Goal: Task Accomplishment & Management: Complete application form

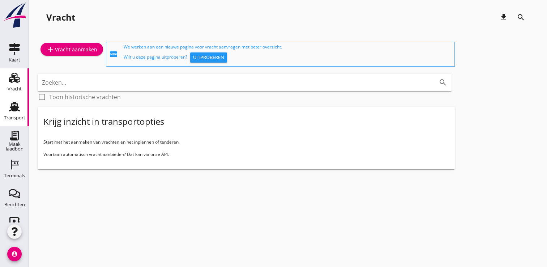
click at [22, 116] on div "Transport Transport" at bounding box center [14, 111] width 29 height 29
click at [17, 119] on div "Transport" at bounding box center [14, 117] width 21 height 5
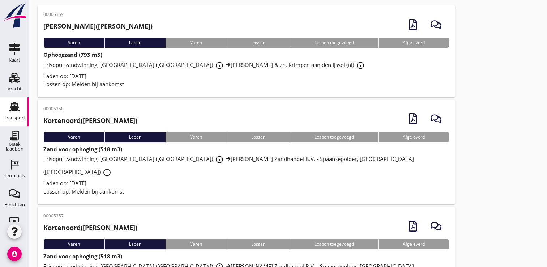
scroll to position [32, 0]
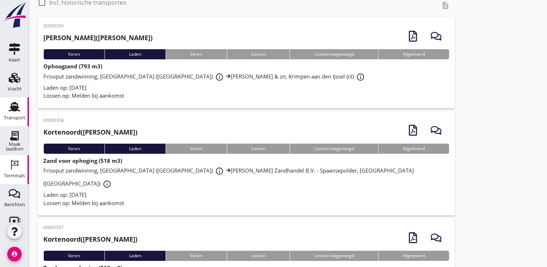
click at [6, 170] on div "Terminals" at bounding box center [14, 165] width 17 height 12
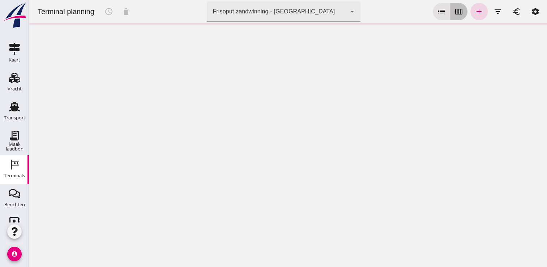
click at [454, 5] on button "calendar_view_week" at bounding box center [458, 11] width 17 height 17
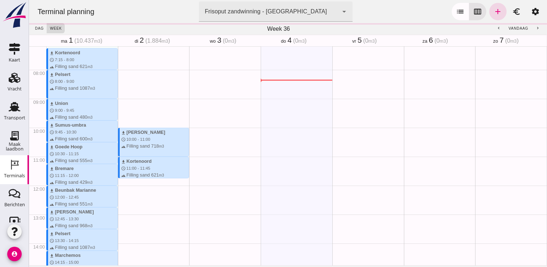
scroll to position [231, 0]
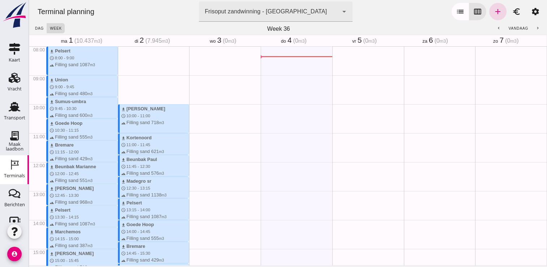
type button "calendar"
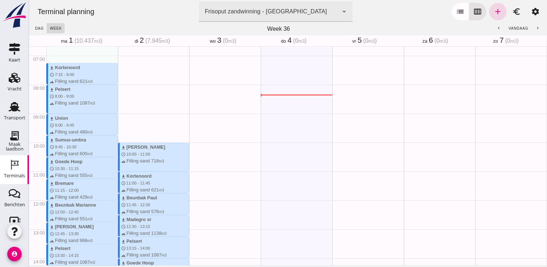
scroll to position [159, 0]
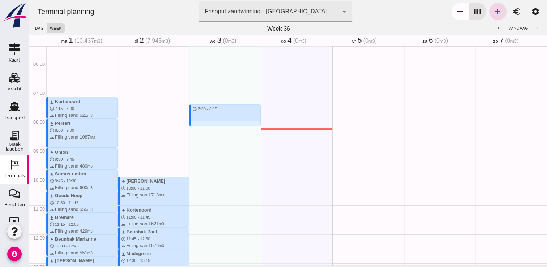
drag, startPoint x: 192, startPoint y: 102, endPoint x: 191, endPoint y: 122, distance: 20.3
click at [191, 122] on div "schedule 7:30 - 8:15" at bounding box center [225, 234] width 72 height 694
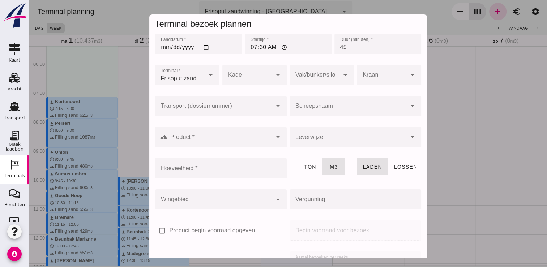
click at [321, 105] on input "Scheepsnaam" at bounding box center [347, 109] width 117 height 9
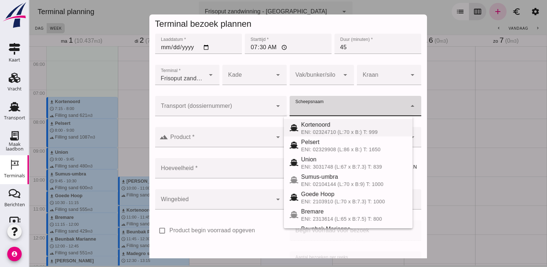
click at [337, 128] on div "Kortenoord" at bounding box center [354, 124] width 106 height 9
type input "Kortenoord"
type input "621"
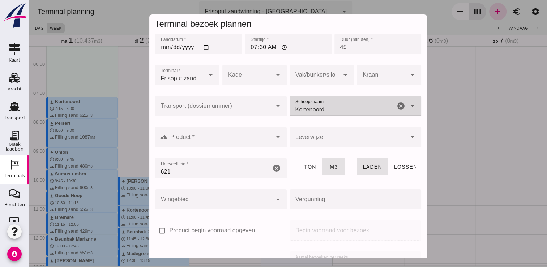
click at [258, 136] on input "Product *" at bounding box center [220, 140] width 104 height 9
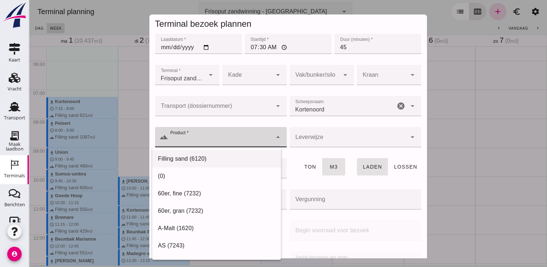
click at [214, 160] on div "Filling sand (6120)" at bounding box center [216, 158] width 117 height 9
type input "Filling sand (6120)"
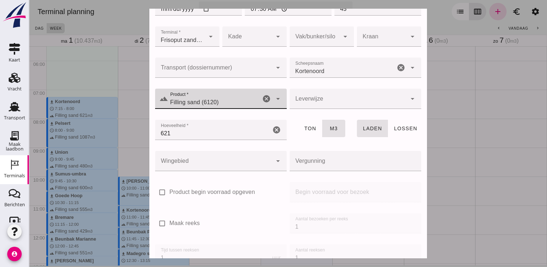
scroll to position [82, 0]
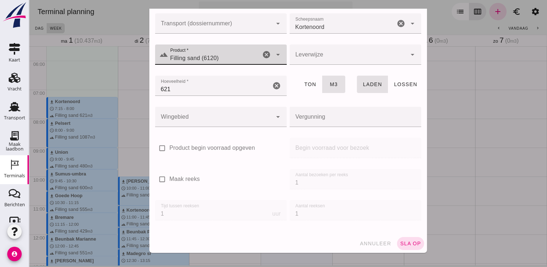
click at [400, 242] on span "sla op" at bounding box center [410, 243] width 21 height 6
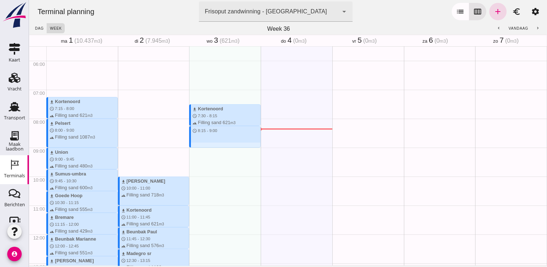
drag, startPoint x: 219, startPoint y: 128, endPoint x: 218, endPoint y: 146, distance: 18.5
click at [218, 146] on div "download Kortenoord schedule 7:30 - 8:15 terrain Filling sand 621 m3 schedule 8…" at bounding box center [225, 234] width 72 height 694
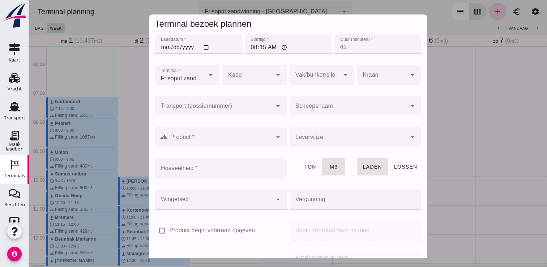
click at [308, 112] on input "Scheepsnaam" at bounding box center [347, 109] width 117 height 9
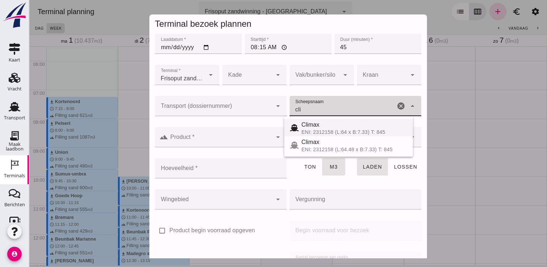
click at [320, 131] on div "ENI: 2312158 (L:64 x B:7.33) T: 845" at bounding box center [354, 132] width 106 height 6
type input "Climax"
type input "510"
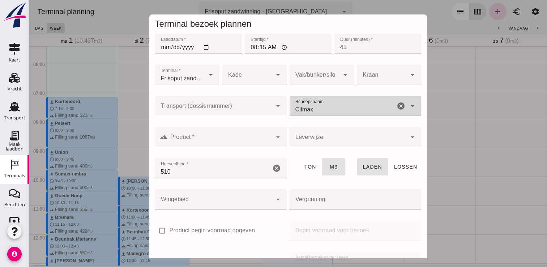
type input "Climax"
click at [263, 135] on div at bounding box center [220, 137] width 104 height 20
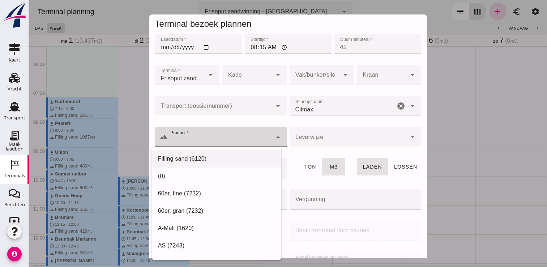
click at [223, 155] on div "Filling sand (6120)" at bounding box center [216, 158] width 117 height 9
type input "Filling sand (6120)"
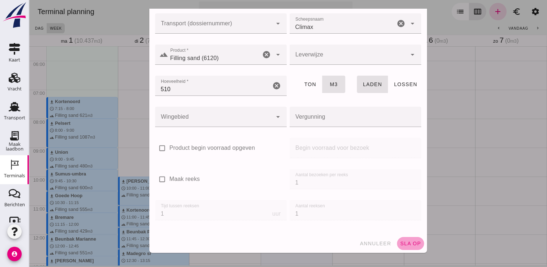
click at [408, 242] on span "sla op" at bounding box center [410, 243] width 21 height 6
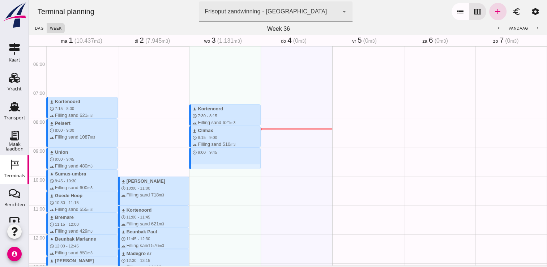
drag, startPoint x: 215, startPoint y: 149, endPoint x: 214, endPoint y: 169, distance: 20.6
click at [214, 169] on div "download Kortenoord schedule 7:30 - 8:15 terrain Filling sand 621 m3 download C…" at bounding box center [225, 234] width 72 height 694
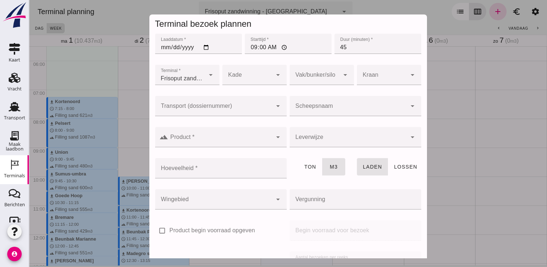
click at [332, 106] on input "Scheepsnaam" at bounding box center [347, 109] width 117 height 9
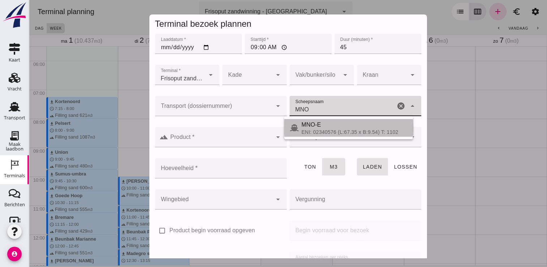
click at [314, 127] on div "MNO-E" at bounding box center [354, 124] width 106 height 9
type input "MNO-E"
type input "761"
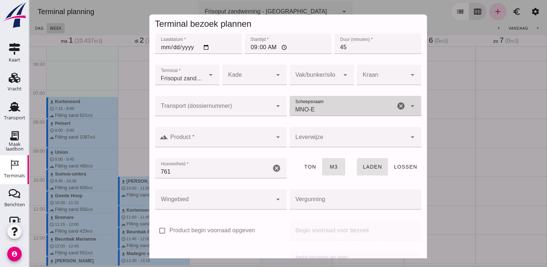
type input "MNO-E"
click at [272, 141] on div "arrow_drop_down" at bounding box center [277, 137] width 10 height 20
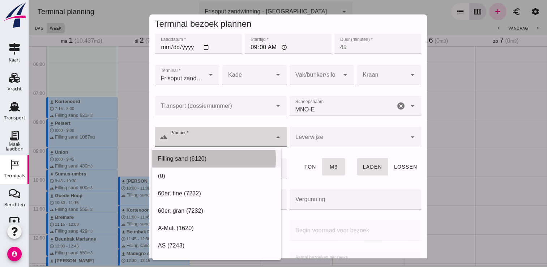
click at [253, 159] on div "Filling sand (6120)" at bounding box center [216, 158] width 117 height 9
type input "Filling sand (6120)"
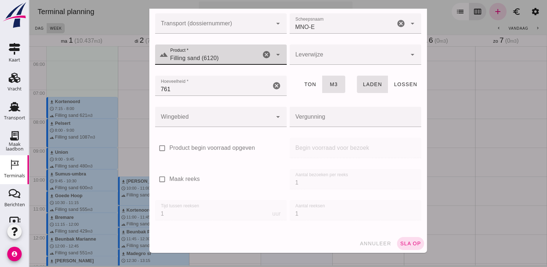
click at [406, 239] on button "sla op" at bounding box center [410, 243] width 27 height 13
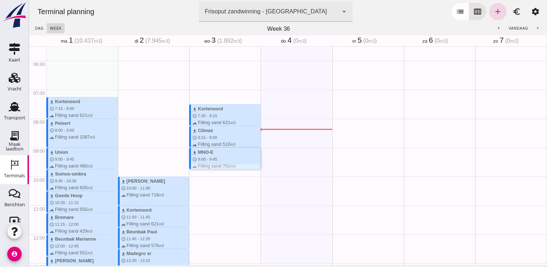
click at [228, 171] on div "download Kortenoord schedule 7:30 - 8:15 terrain Filling sand 621 m3 download C…" at bounding box center [225, 234] width 72 height 694
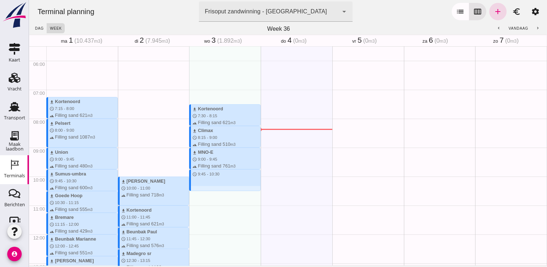
drag, startPoint x: 248, startPoint y: 171, endPoint x: 247, endPoint y: 188, distance: 16.6
click at [247, 188] on div "download Kortenoord schedule 7:30 - 8:15 terrain Filling sand 621 m3 download C…" at bounding box center [225, 234] width 72 height 694
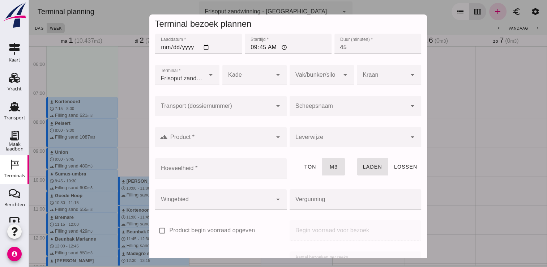
click at [295, 107] on input "Scheepsnaam" at bounding box center [347, 109] width 117 height 9
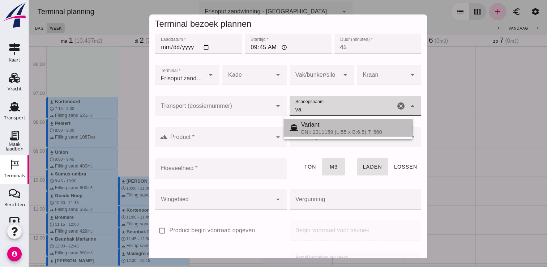
click at [307, 124] on div "Variant" at bounding box center [354, 124] width 106 height 9
type input "Variant"
type input "337"
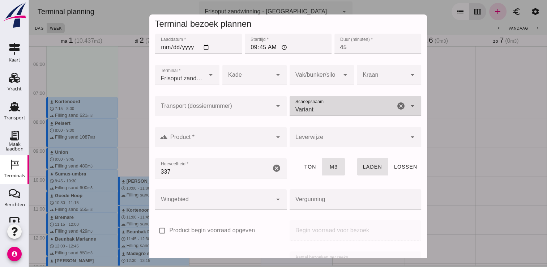
type input "Variant"
click at [255, 132] on div at bounding box center [220, 137] width 104 height 20
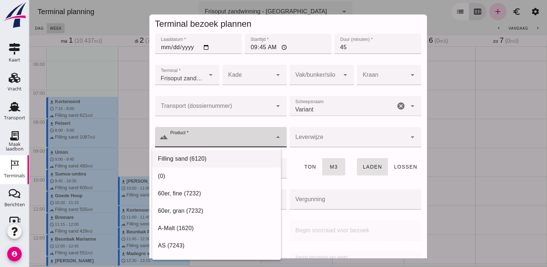
click at [232, 153] on div "Filling sand (6120)" at bounding box center [216, 158] width 129 height 17
type input "Filling sand (6120)"
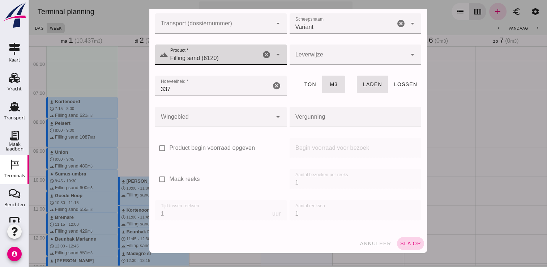
click at [400, 245] on span "sla op" at bounding box center [410, 243] width 21 height 6
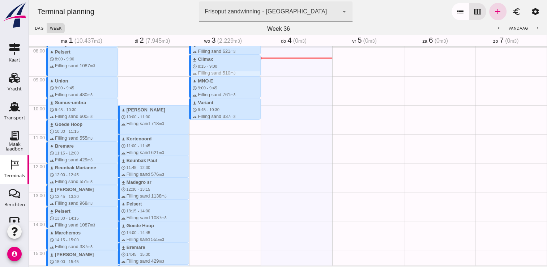
scroll to position [231, 0]
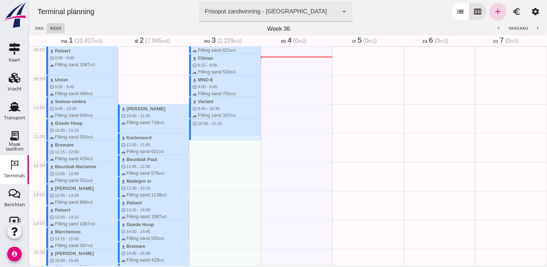
drag, startPoint x: 197, startPoint y: 120, endPoint x: 197, endPoint y: 139, distance: 18.4
click at [197, 139] on div "download Kortenoord schedule 7:30 - 8:15 terrain Filling sand 621 m3 download C…" at bounding box center [225, 162] width 72 height 694
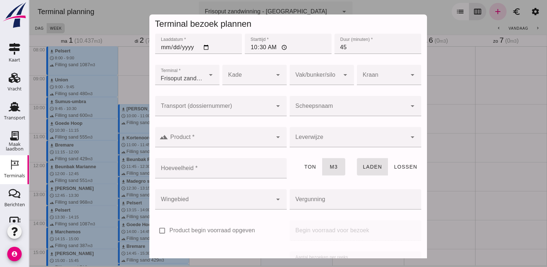
click at [301, 104] on div at bounding box center [347, 106] width 117 height 20
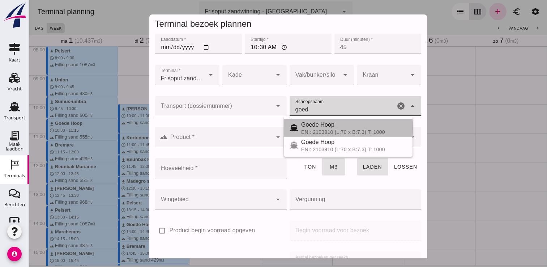
click at [334, 128] on div "Goede Hoop" at bounding box center [354, 124] width 106 height 9
type input "Goede Hoop"
type input "555"
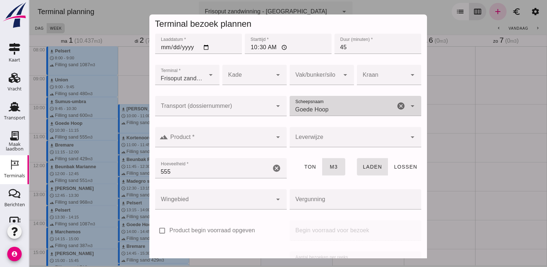
type input "Goede Hoop"
click at [249, 131] on div at bounding box center [220, 137] width 104 height 20
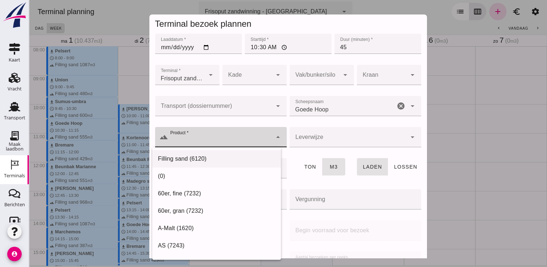
click at [217, 156] on div "Filling sand (6120)" at bounding box center [216, 158] width 117 height 9
type input "Filling sand (6120)"
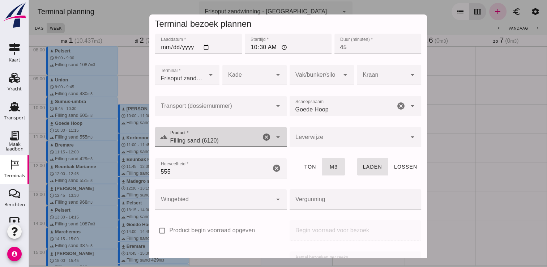
scroll to position [82, 0]
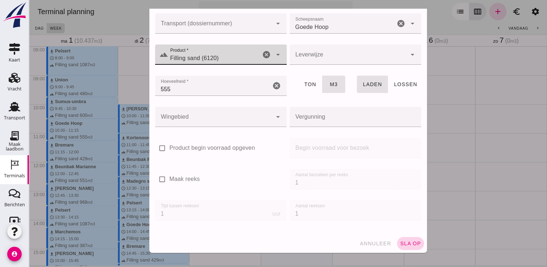
click at [406, 241] on span "sla op" at bounding box center [410, 243] width 21 height 6
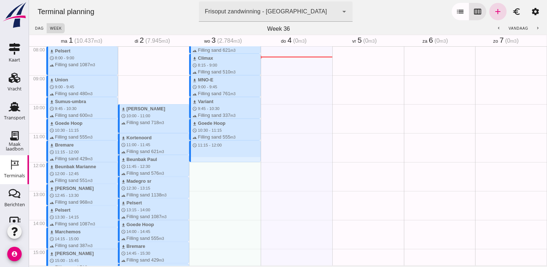
drag, startPoint x: 210, startPoint y: 141, endPoint x: 210, endPoint y: 160, distance: 18.8
click at [210, 160] on div "download Kortenoord schedule 7:30 - 8:15 terrain Filling sand 621 m3 download C…" at bounding box center [225, 162] width 72 height 694
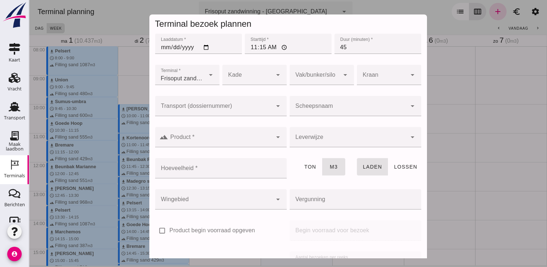
click at [341, 103] on div at bounding box center [347, 106] width 117 height 20
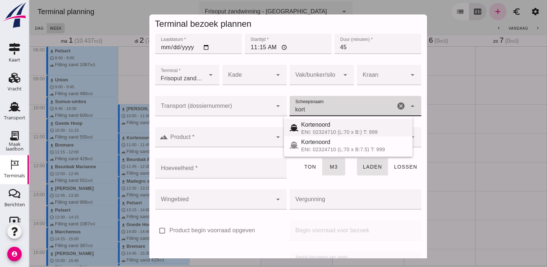
click at [338, 124] on div "Kortenoord" at bounding box center [354, 124] width 106 height 9
type input "Kortenoord"
type input "621"
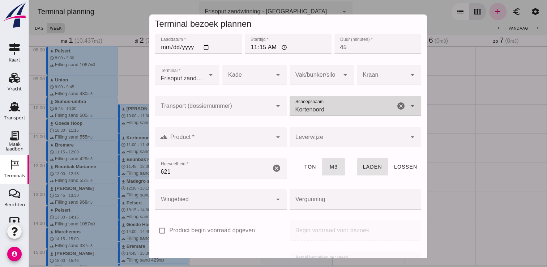
type input "Kortenoord"
click at [196, 138] on input "Product *" at bounding box center [220, 140] width 104 height 9
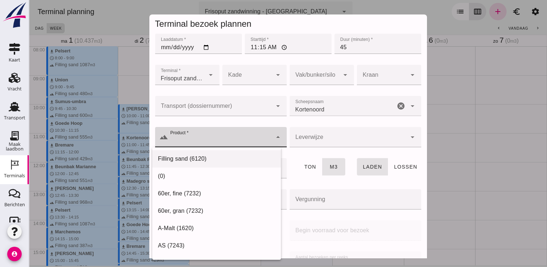
click at [191, 157] on div "Filling sand (6120)" at bounding box center [216, 158] width 117 height 9
type input "Filling sand (6120)"
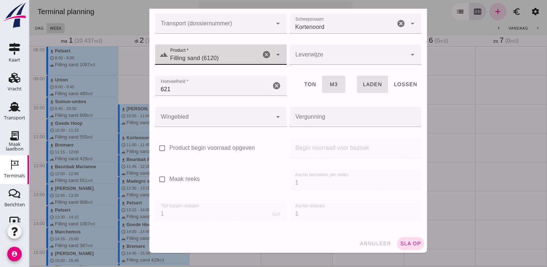
click at [400, 241] on span "sla op" at bounding box center [410, 243] width 21 height 6
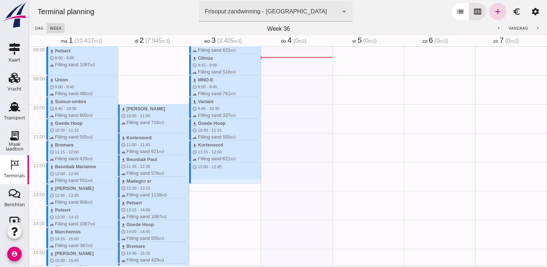
drag, startPoint x: 210, startPoint y: 163, endPoint x: 209, endPoint y: 184, distance: 21.3
click at [209, 184] on div "download Kortenoord schedule 7:30 - 8:15 terrain Filling sand 621 m3 download C…" at bounding box center [225, 162] width 72 height 694
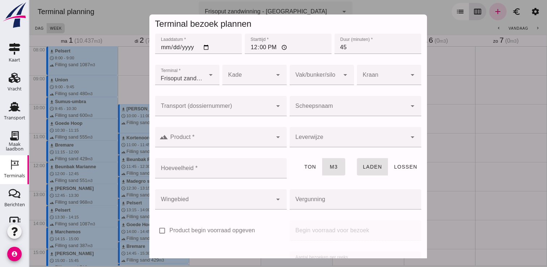
click at [372, 109] on input "Scheepsnaam" at bounding box center [347, 109] width 117 height 9
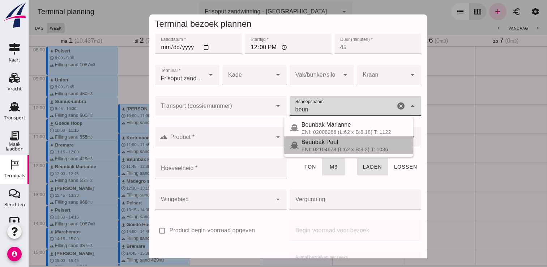
click at [323, 140] on div "Beunbak Paul" at bounding box center [354, 142] width 106 height 9
type input "Beunbak Paul"
type input "576"
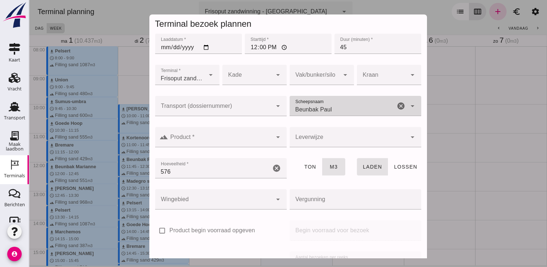
type input "Beunbak Paul"
click at [249, 141] on input "Product *" at bounding box center [220, 140] width 104 height 9
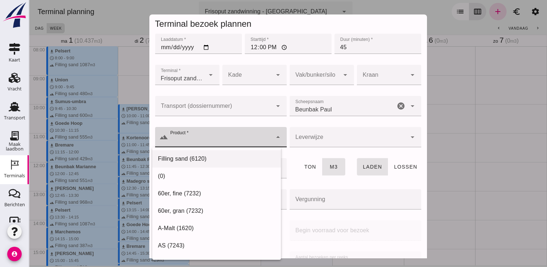
click at [230, 161] on div "Filling sand (6120)" at bounding box center [216, 158] width 117 height 9
type input "Filling sand (6120)"
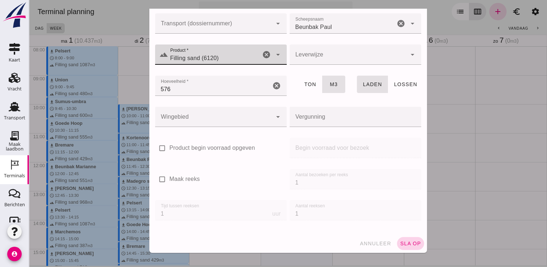
click at [404, 244] on span "sla op" at bounding box center [410, 243] width 21 height 6
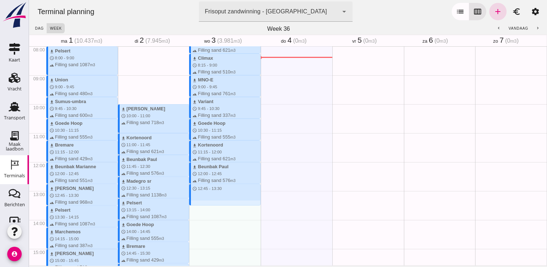
drag, startPoint x: 198, startPoint y: 184, endPoint x: 201, endPoint y: 206, distance: 21.8
click at [201, 206] on div "download Kortenoord schedule 7:30 - 8:15 terrain Filling sand 621 m3 download C…" at bounding box center [225, 162] width 72 height 694
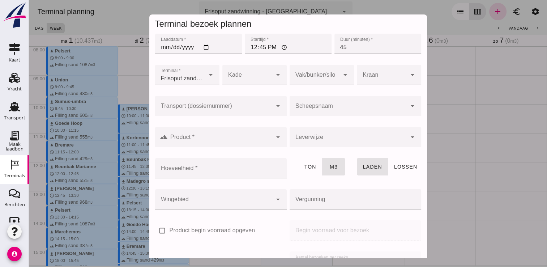
click at [338, 110] on input "Scheepsnaam" at bounding box center [347, 109] width 117 height 9
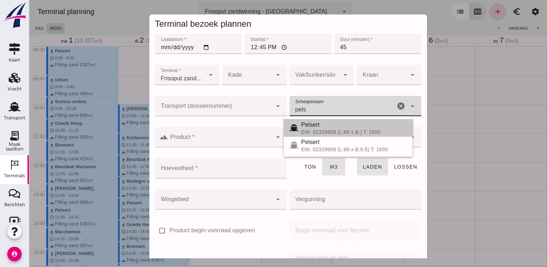
click at [324, 131] on div "ENI: 02329908 (L:86 x B:) T: 1650" at bounding box center [354, 132] width 106 height 6
type input "Pelsert"
type input "1087"
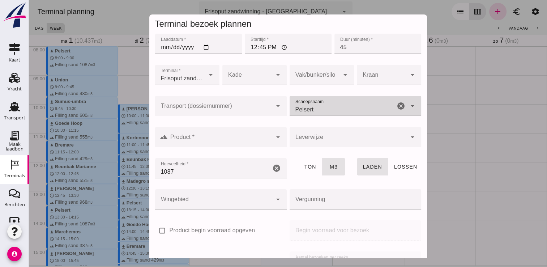
type input "Pelsert"
click at [272, 139] on div "arrow_drop_down" at bounding box center [277, 137] width 10 height 20
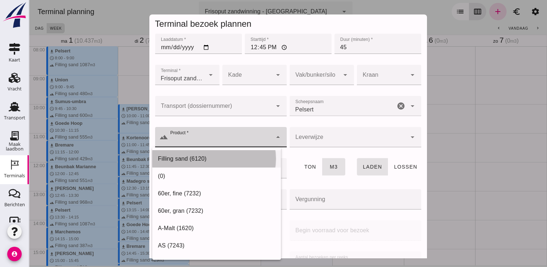
click at [256, 157] on div "Filling sand (6120)" at bounding box center [216, 158] width 117 height 9
type input "Filling sand (6120)"
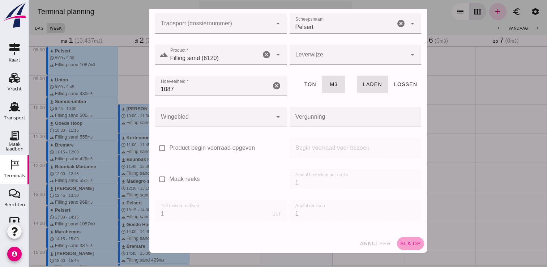
click at [400, 242] on span "sla op" at bounding box center [410, 243] width 21 height 6
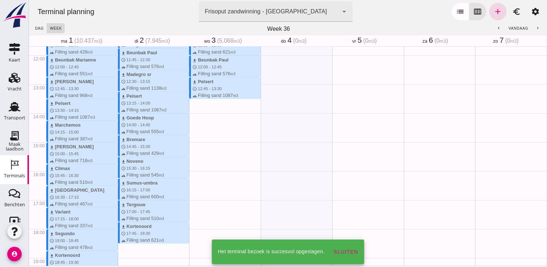
scroll to position [340, 0]
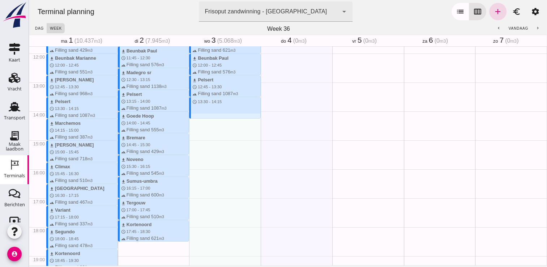
drag, startPoint x: 203, startPoint y: 99, endPoint x: 208, endPoint y: 120, distance: 21.1
click at [208, 120] on div "download Kortenoord schedule 7:30 - 8:15 terrain Filling sand 621 m3 download C…" at bounding box center [225, 54] width 72 height 694
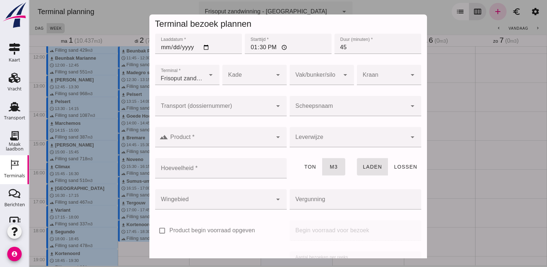
click at [308, 103] on div at bounding box center [347, 106] width 117 height 20
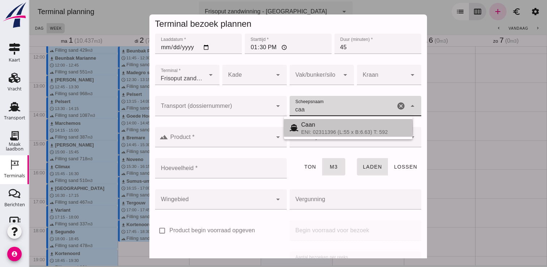
drag, startPoint x: 310, startPoint y: 123, endPoint x: 276, endPoint y: 126, distance: 33.4
click at [309, 123] on div "Caan" at bounding box center [354, 124] width 106 height 9
type input "Caan"
type input "368"
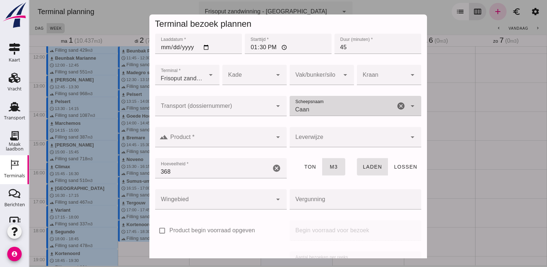
type input "Caan"
click at [224, 134] on div at bounding box center [220, 137] width 104 height 20
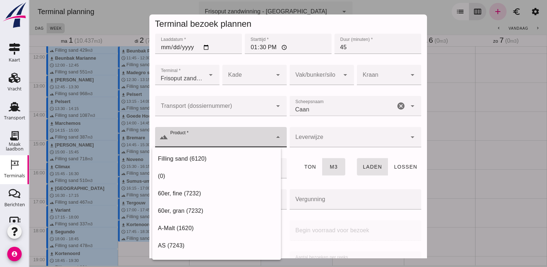
click at [165, 154] on div "Filling sand (6120)" at bounding box center [216, 158] width 129 height 17
type input "Filling sand (6120)"
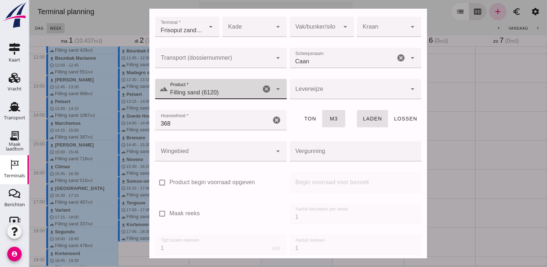
scroll to position [82, 0]
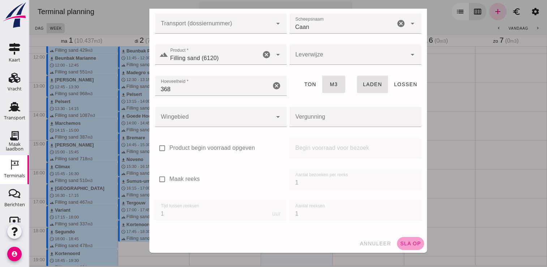
click at [400, 244] on span "sla op" at bounding box center [410, 243] width 21 height 6
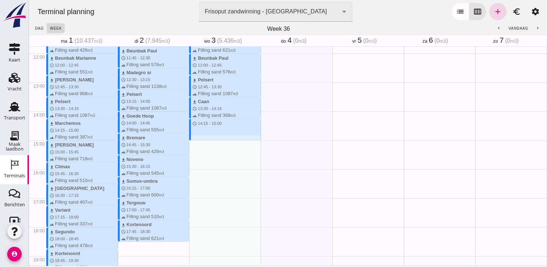
drag, startPoint x: 203, startPoint y: 119, endPoint x: 205, endPoint y: 138, distance: 19.6
click at [205, 138] on div "download Kortenoord schedule 7:30 - 8:15 terrain Filling sand 621 m3 download C…" at bounding box center [225, 54] width 72 height 694
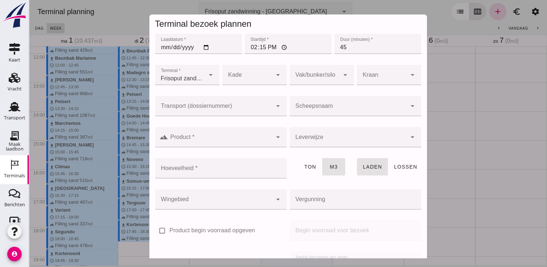
click at [319, 108] on input "Scheepsnaam" at bounding box center [347, 109] width 117 height 9
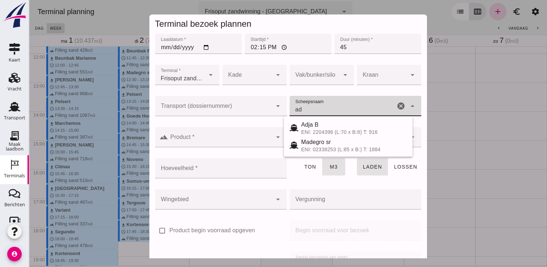
click at [303, 120] on div "Adja B ENI: 2204396 (L:70 x B:8) T: 916" at bounding box center [348, 127] width 129 height 17
type input "Adja B"
type input "541"
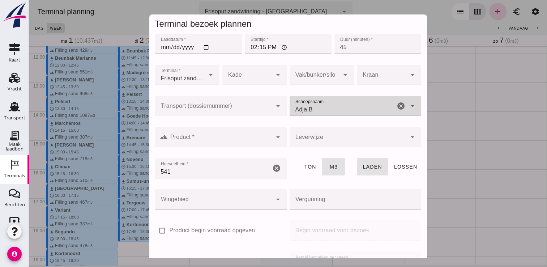
type input "Adja B"
click at [236, 137] on input "Product *" at bounding box center [220, 140] width 104 height 9
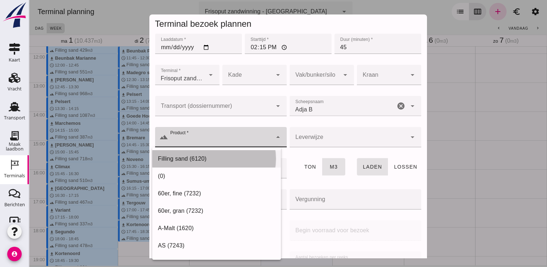
click at [210, 154] on div "Filling sand (6120)" at bounding box center [216, 158] width 129 height 17
type input "Filling sand (6120)"
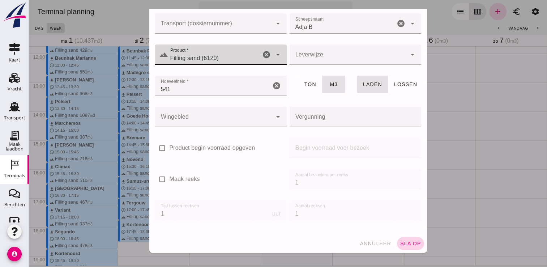
click at [400, 239] on button "sla op" at bounding box center [410, 243] width 27 height 13
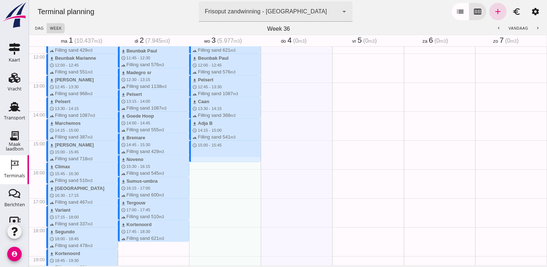
drag, startPoint x: 200, startPoint y: 141, endPoint x: 201, endPoint y: 159, distance: 18.1
click at [201, 159] on div "download Kortenoord schedule 7:30 - 8:15 terrain Filling sand 621 m3 download C…" at bounding box center [225, 54] width 72 height 694
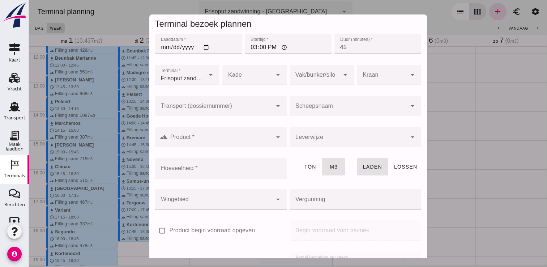
click at [300, 111] on input "Scheepsnaam" at bounding box center [347, 109] width 117 height 9
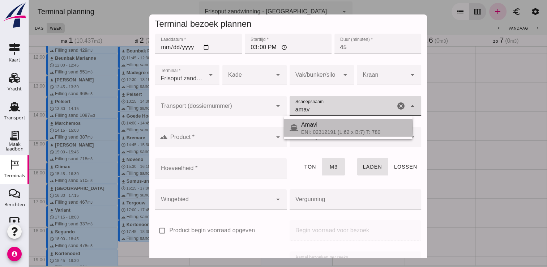
click at [302, 128] on div "Amavi" at bounding box center [354, 124] width 106 height 9
type input "Amavi"
type input "451"
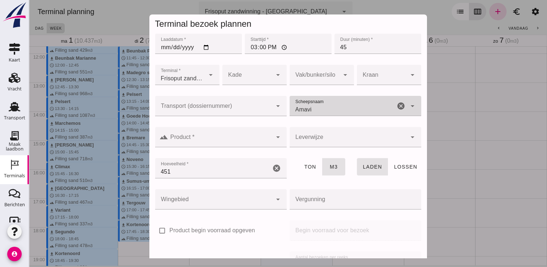
type input "Amavi"
click at [242, 136] on div at bounding box center [220, 137] width 104 height 20
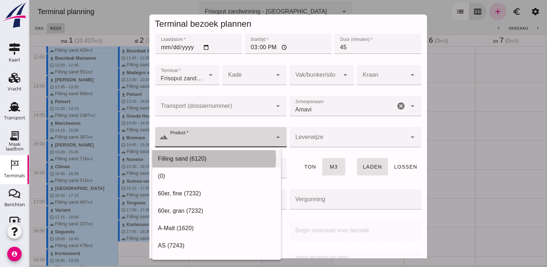
click at [216, 157] on div "Filling sand (6120)" at bounding box center [216, 158] width 117 height 9
type input "Filling sand (6120)"
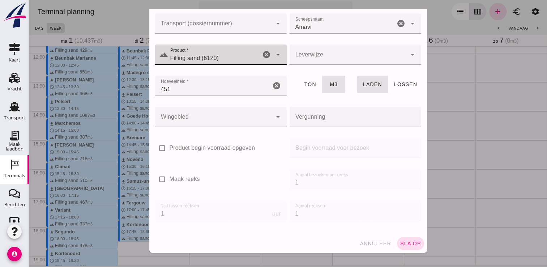
click at [403, 241] on span "sla op" at bounding box center [410, 243] width 21 height 6
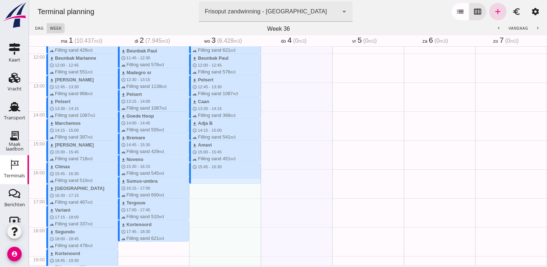
drag, startPoint x: 206, startPoint y: 163, endPoint x: 205, endPoint y: 186, distance: 23.1
click at [205, 186] on div "download Kortenoord schedule 7:30 - 8:15 terrain Filling sand 621 m3 download C…" at bounding box center [225, 54] width 72 height 694
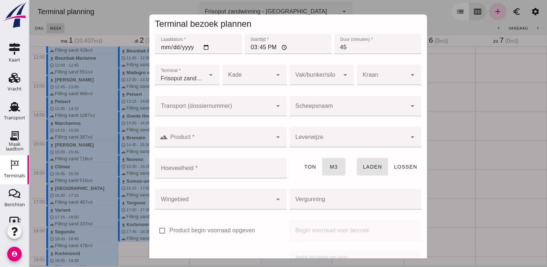
click at [343, 104] on div at bounding box center [347, 106] width 117 height 20
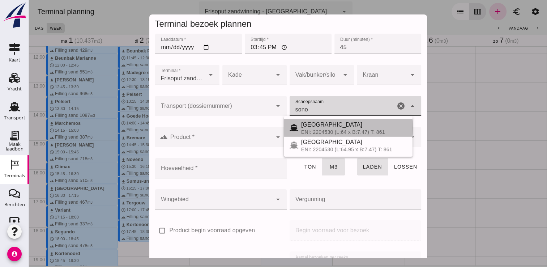
click at [320, 128] on div "Sonora" at bounding box center [354, 124] width 106 height 9
type input "Sonora"
type input "467"
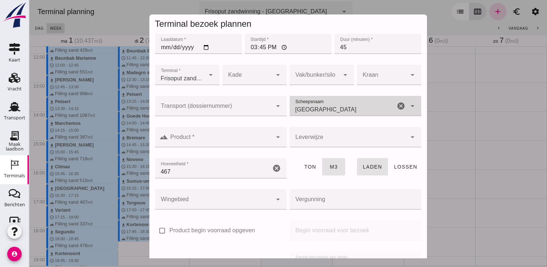
type input "Sonora"
click at [253, 131] on div at bounding box center [220, 137] width 104 height 20
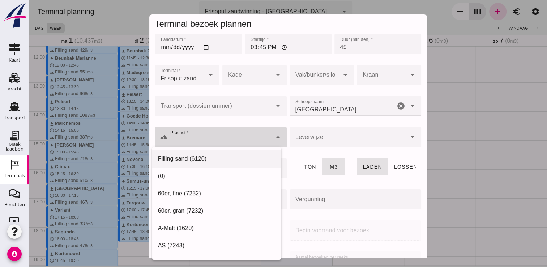
click at [223, 157] on div "Filling sand (6120)" at bounding box center [216, 158] width 117 height 9
type input "Filling sand (6120)"
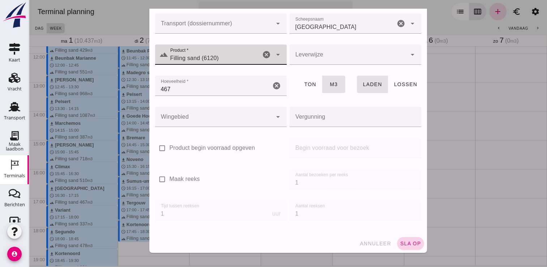
click at [413, 243] on button "sla op" at bounding box center [410, 243] width 27 height 13
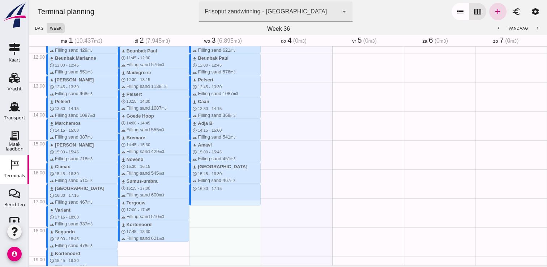
drag, startPoint x: 209, startPoint y: 184, endPoint x: 210, endPoint y: 209, distance: 24.9
click at [210, 209] on div "download Kortenoord schedule 7:30 - 8:15 terrain Filling sand 621 m3 download C…" at bounding box center [225, 54] width 72 height 694
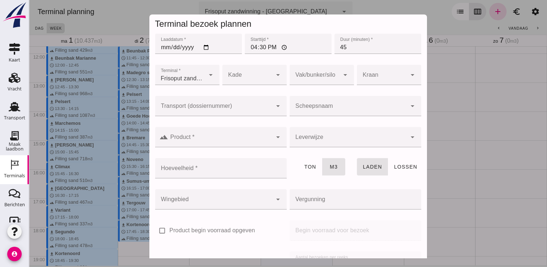
click at [323, 110] on input "Scheepsnaam" at bounding box center [347, 109] width 117 height 9
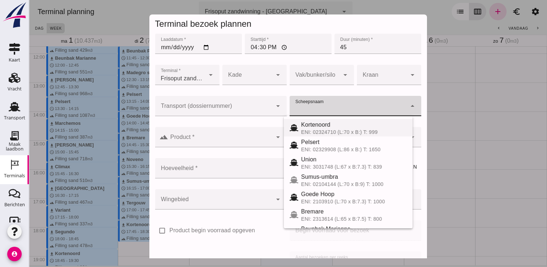
click at [326, 123] on div "Kortenoord" at bounding box center [354, 124] width 106 height 9
type input "Kortenoord"
type input "621"
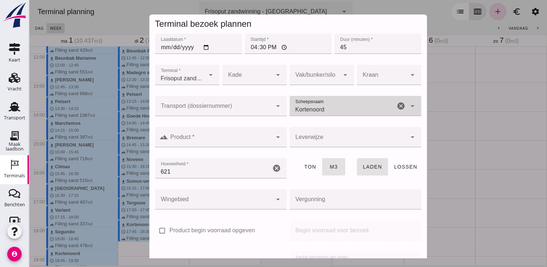
click at [203, 125] on div "Transport (dossiernummer) Transport (dossiernummer) cancel arrow_drop_down" at bounding box center [221, 109] width 134 height 31
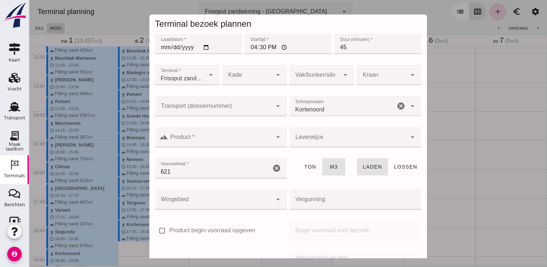
click at [202, 133] on div at bounding box center [220, 137] width 104 height 20
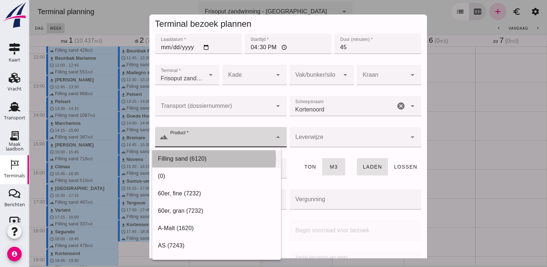
click at [192, 154] on div "Filling sand (6120)" at bounding box center [216, 158] width 129 height 17
type input "Filling sand (6120)"
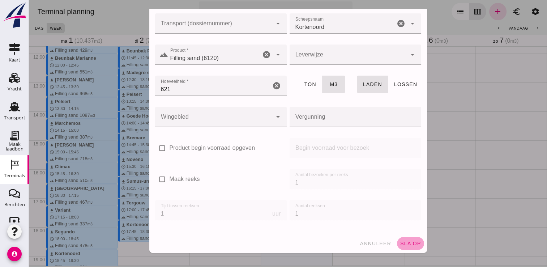
click at [400, 241] on span "sla op" at bounding box center [410, 243] width 21 height 6
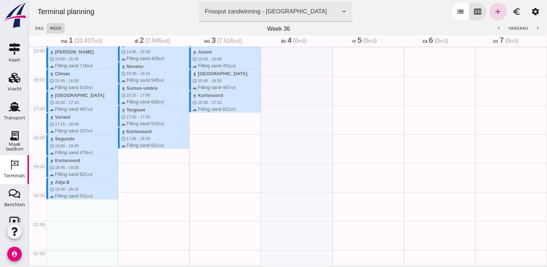
scroll to position [402, 0]
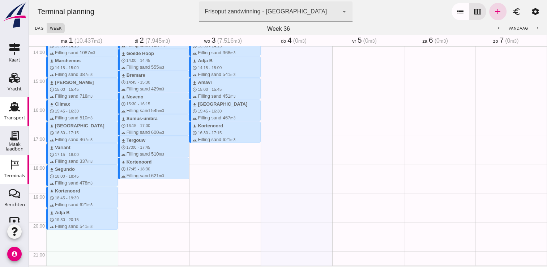
click at [13, 108] on use at bounding box center [15, 106] width 12 height 9
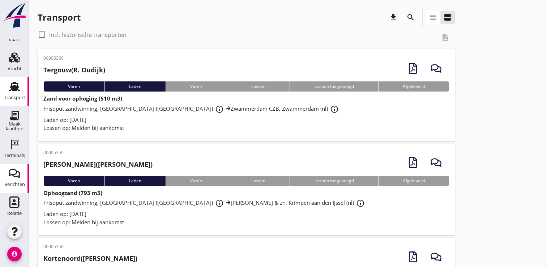
scroll to position [50, 0]
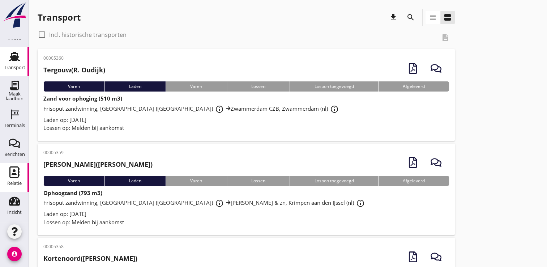
click at [11, 169] on icon "Relatie" at bounding box center [15, 172] width 12 height 12
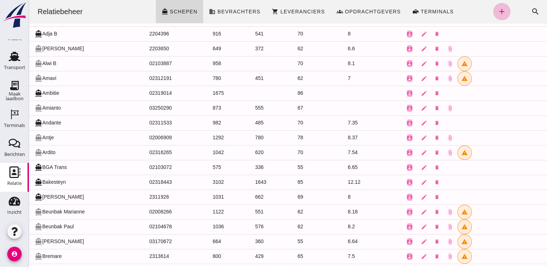
scroll to position [36, 0]
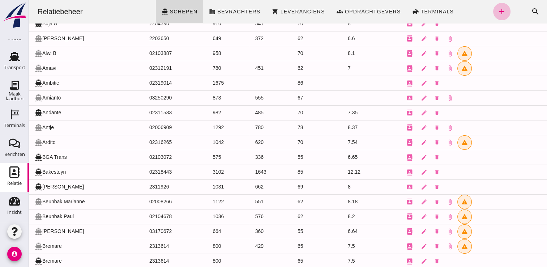
click at [77, 200] on td "directions_boat Beunbak Marianne" at bounding box center [86, 201] width 115 height 15
click at [406, 200] on icon "contacts" at bounding box center [409, 201] width 7 height 7
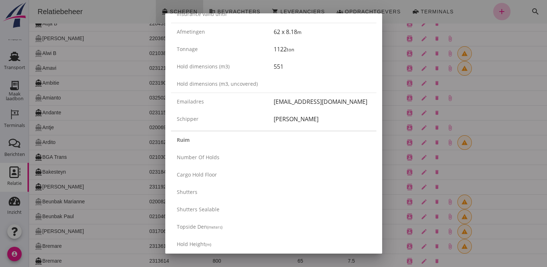
scroll to position [145, 0]
click at [523, 115] on div at bounding box center [273, 133] width 547 height 267
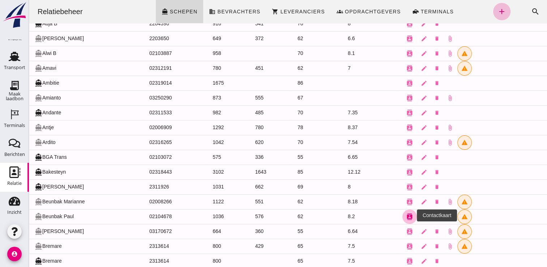
click at [406, 213] on icon "contacts" at bounding box center [409, 216] width 7 height 7
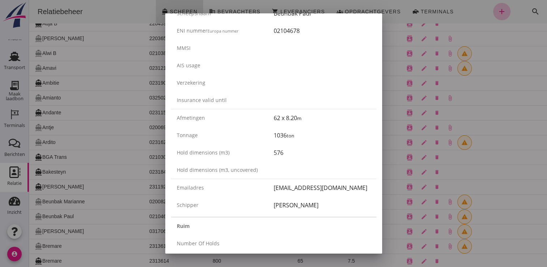
scroll to position [0, 0]
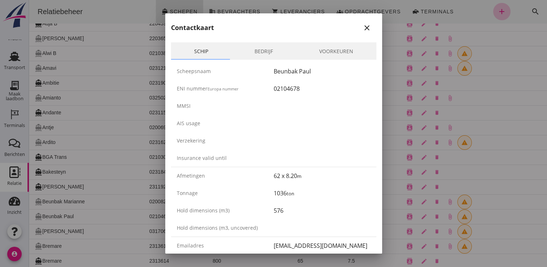
drag, startPoint x: 361, startPoint y: 25, endPoint x: 332, endPoint y: 25, distance: 28.9
click at [362, 25] on icon "close" at bounding box center [366, 27] width 9 height 9
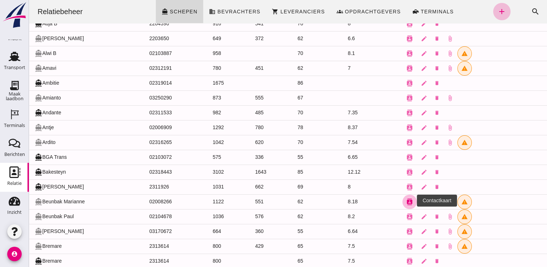
click at [406, 198] on icon "contacts" at bounding box center [409, 201] width 7 height 7
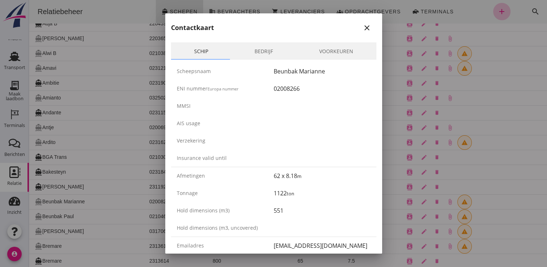
scroll to position [72, 0]
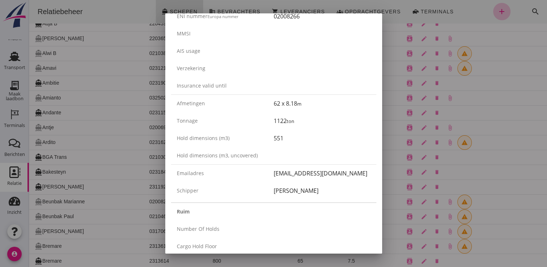
click at [102, 178] on div at bounding box center [273, 133] width 547 height 267
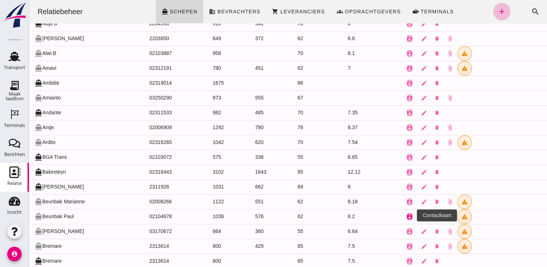
click at [406, 215] on icon "contacts" at bounding box center [409, 216] width 7 height 7
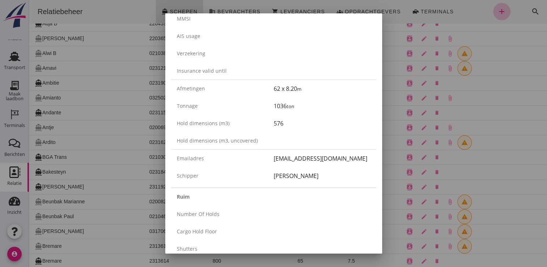
scroll to position [145, 0]
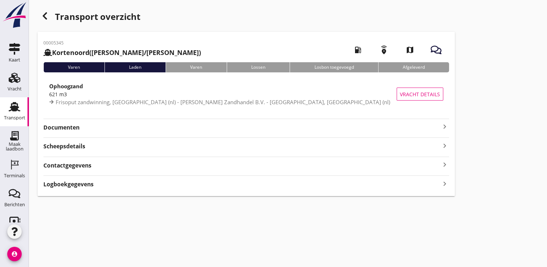
click at [273, 128] on strong "Documenten" at bounding box center [241, 127] width 397 height 8
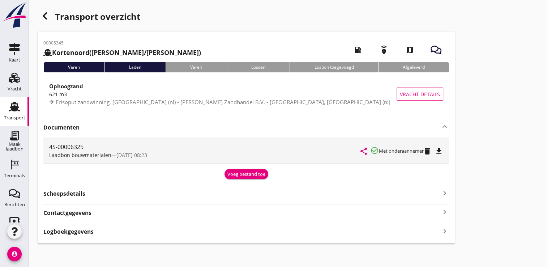
click at [442, 150] on icon "file_download" at bounding box center [438, 151] width 9 height 9
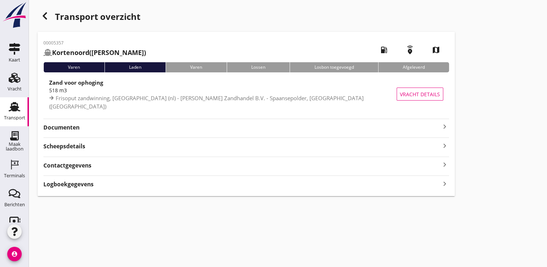
click at [407, 123] on div "Documenten keyboard_arrow_right" at bounding box center [245, 127] width 405 height 10
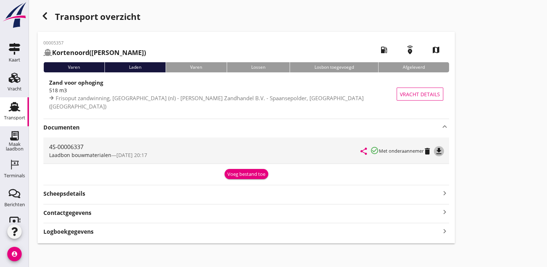
click at [443, 150] on icon "file_download" at bounding box center [438, 151] width 9 height 9
